Goal: Find specific page/section: Find specific page/section

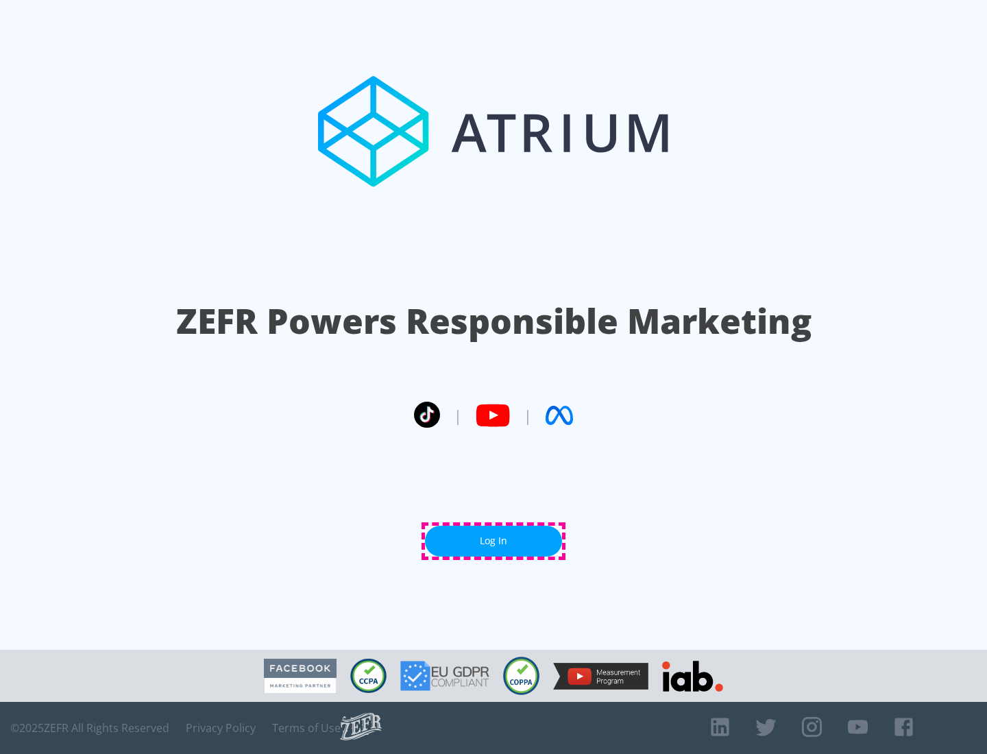
click at [493, 541] on link "Log In" at bounding box center [493, 540] width 137 height 31
